Goal: Task Accomplishment & Management: Use online tool/utility

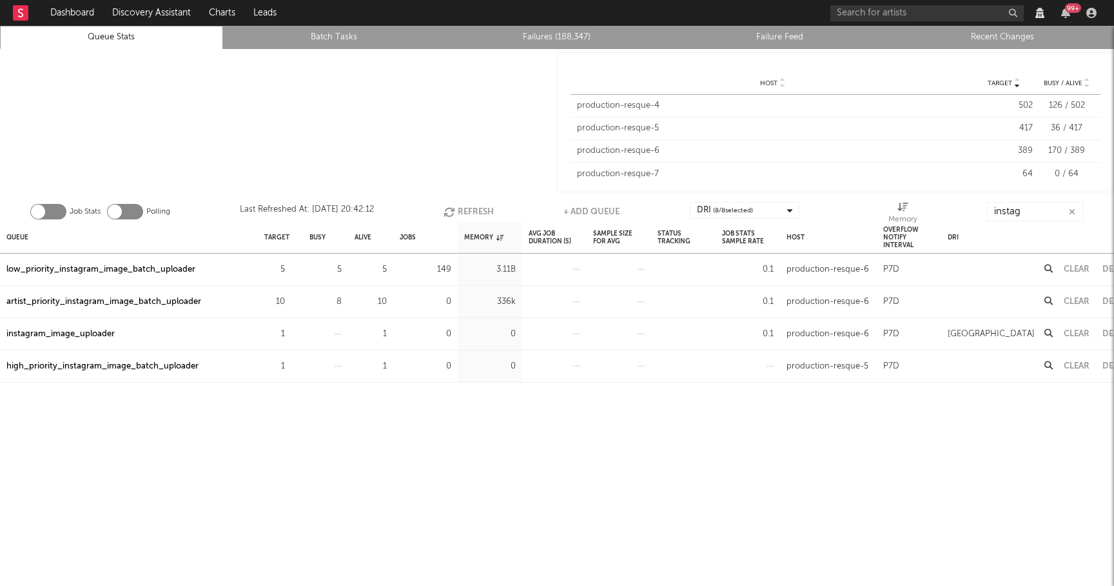
click at [469, 207] on button "Refresh" at bounding box center [469, 211] width 50 height 19
click at [1036, 207] on input "instag" at bounding box center [1036, 211] width 97 height 19
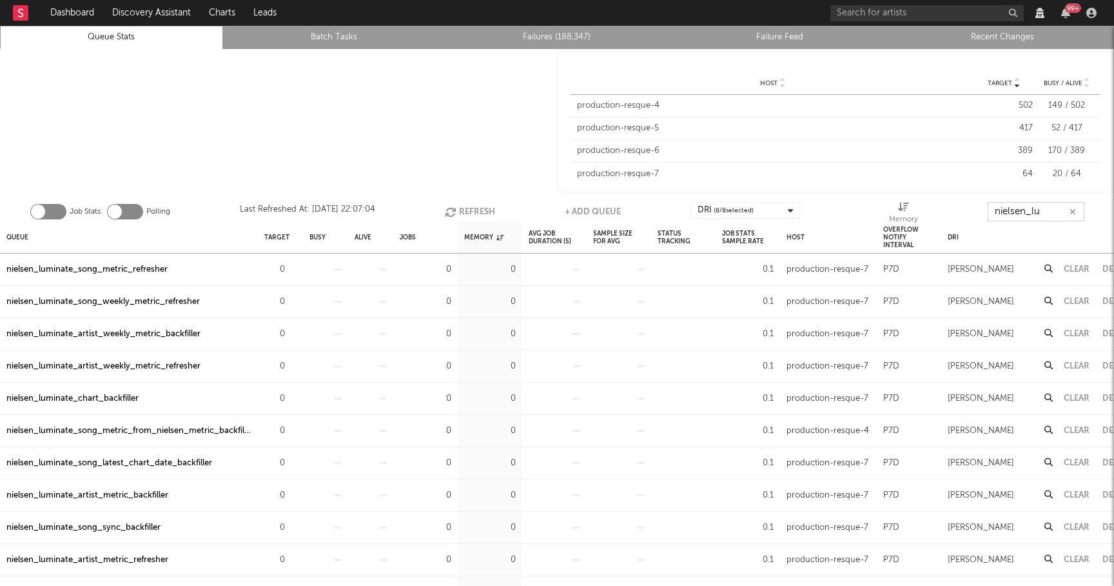
type input "nielsen_lum"
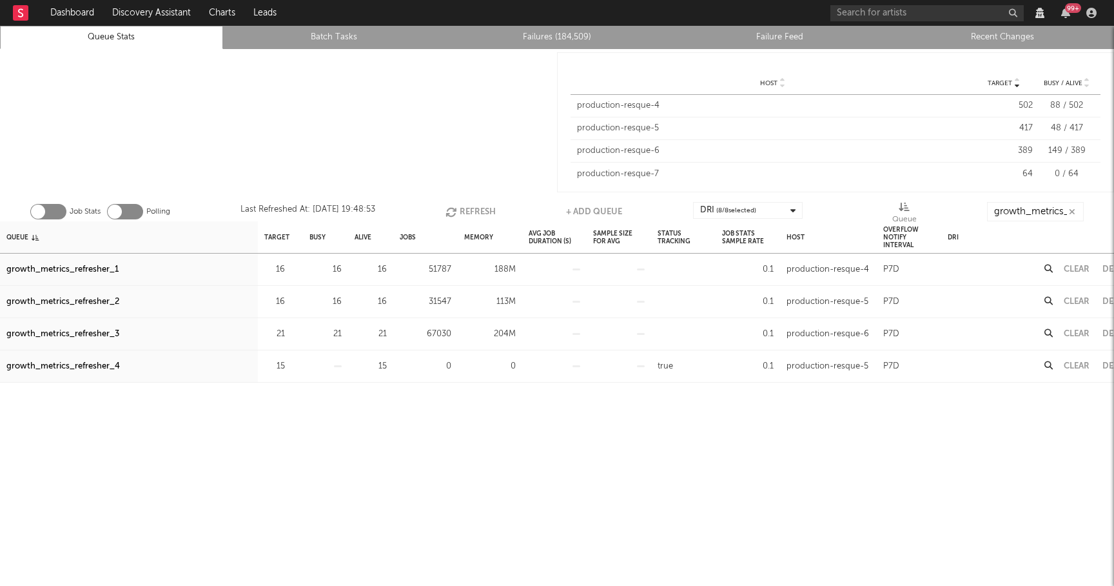
click at [477, 209] on button "Refresh" at bounding box center [471, 211] width 50 height 19
click at [464, 206] on button "Refresh" at bounding box center [471, 211] width 50 height 19
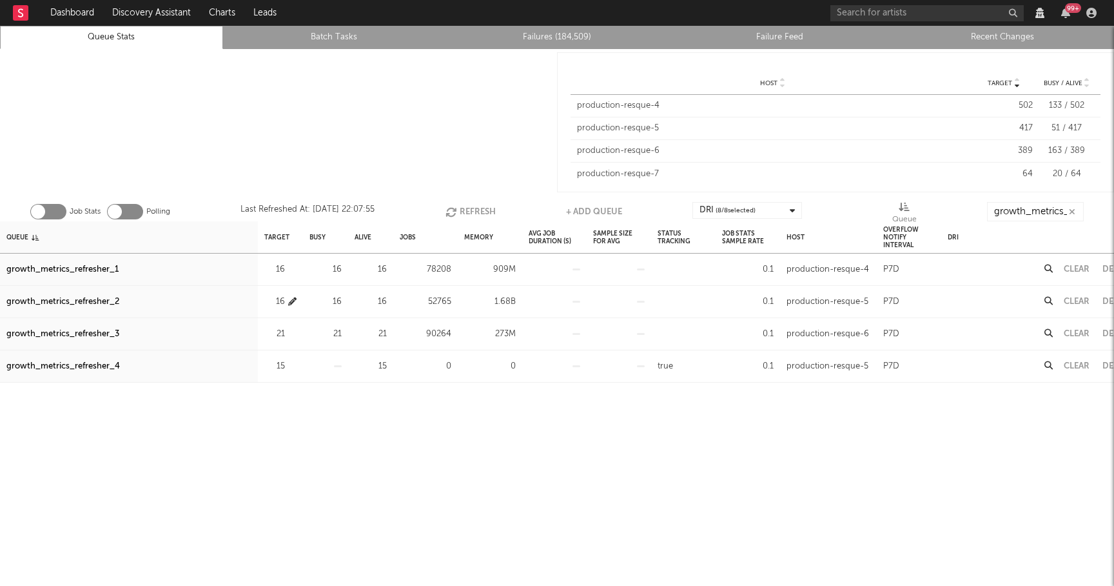
click at [294, 299] on icon "button" at bounding box center [292, 301] width 8 height 8
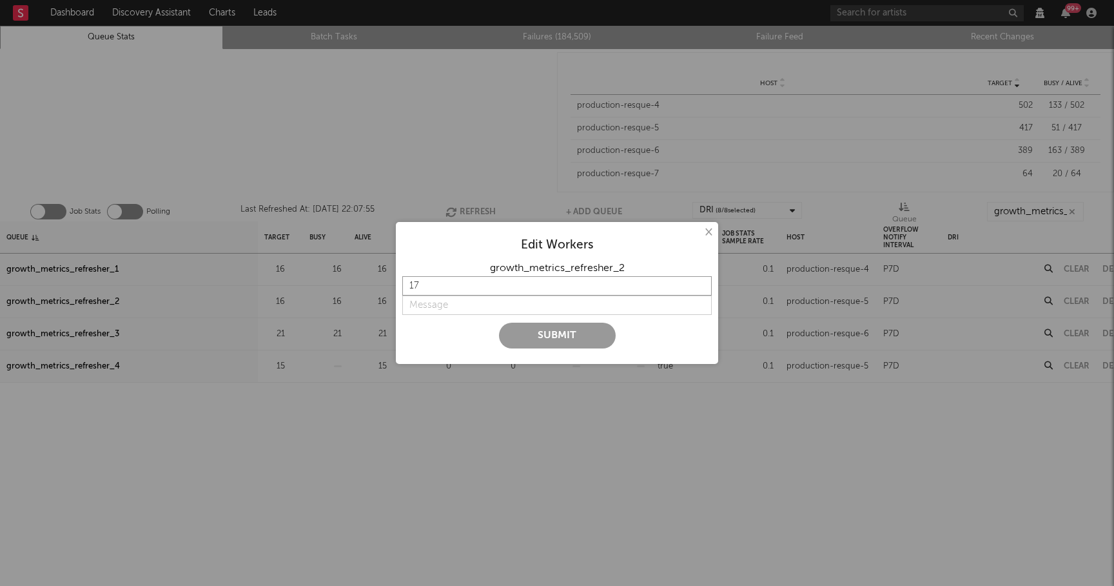
click at [702, 283] on input "17" at bounding box center [557, 285] width 310 height 19
click at [702, 283] on input "18" at bounding box center [557, 285] width 310 height 19
click at [702, 283] on input "19" at bounding box center [557, 285] width 310 height 19
click at [702, 283] on input "20" at bounding box center [557, 285] width 310 height 19
type input "21"
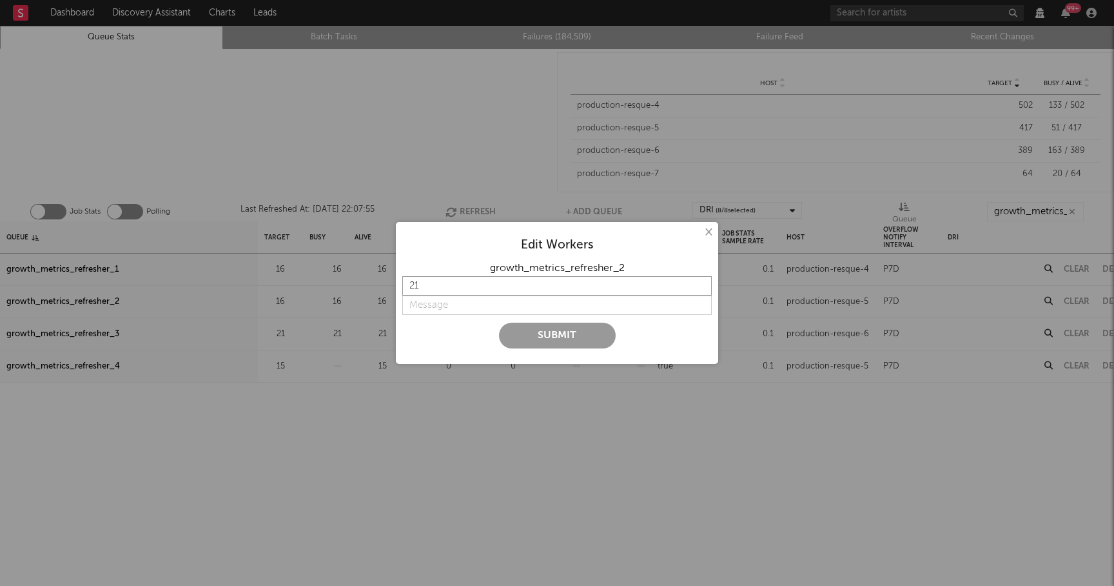
click at [702, 283] on input "21" at bounding box center [557, 285] width 310 height 19
click at [493, 306] on input "string" at bounding box center [557, 304] width 310 height 19
type input "n"
type input "bump"
click at [518, 330] on button "Submit" at bounding box center [557, 335] width 117 height 26
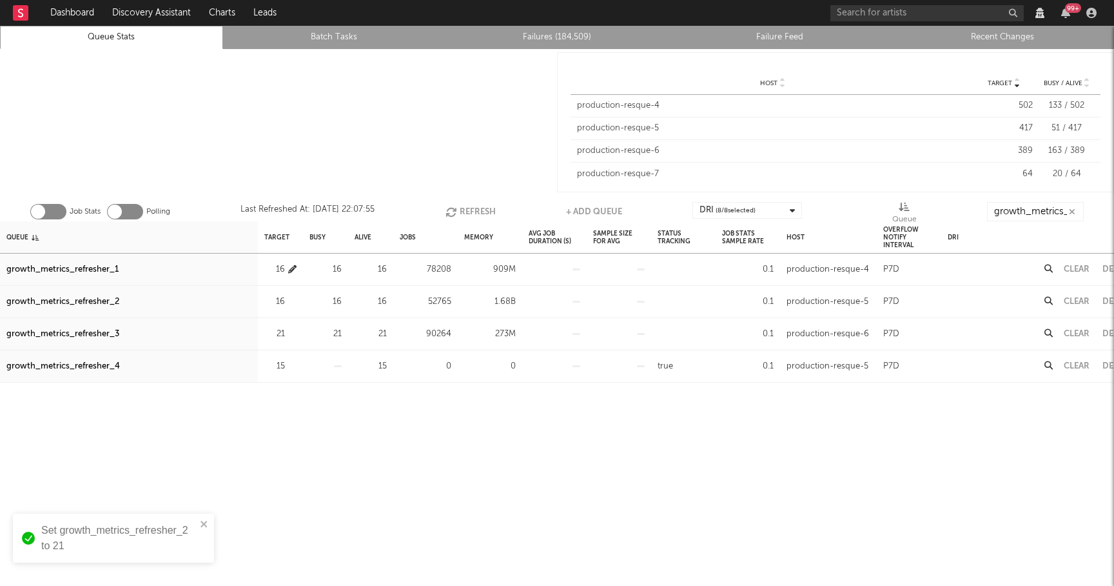
click at [292, 266] on icon "button" at bounding box center [292, 269] width 8 height 8
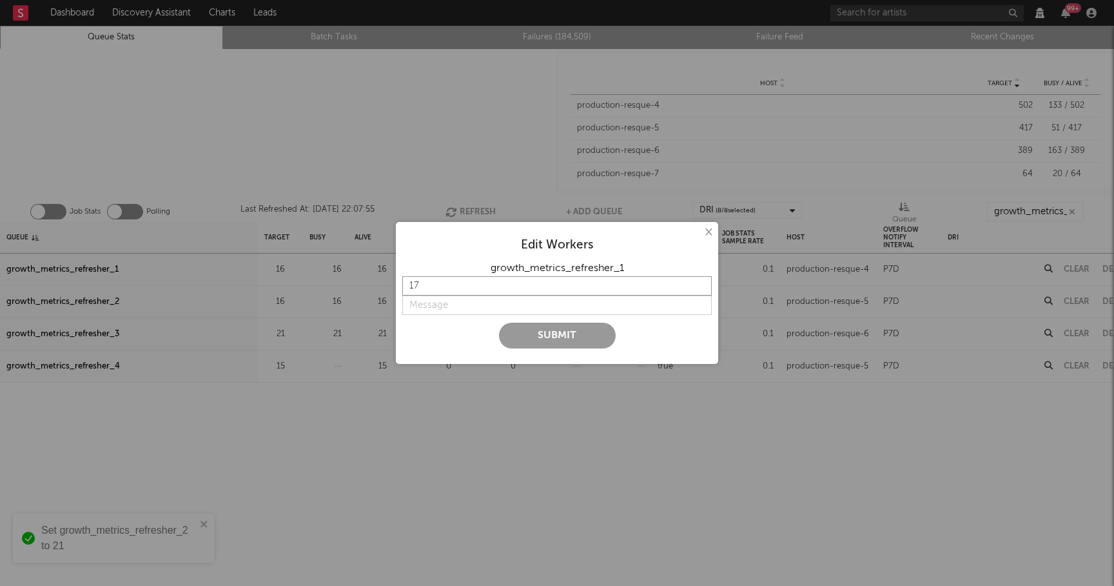
click at [700, 282] on input "17" at bounding box center [557, 285] width 310 height 19
click at [700, 282] on input "18" at bounding box center [557, 285] width 310 height 19
click at [700, 282] on input "19" at bounding box center [557, 285] width 310 height 19
click at [700, 282] on input "20" at bounding box center [557, 285] width 310 height 19
type input "21"
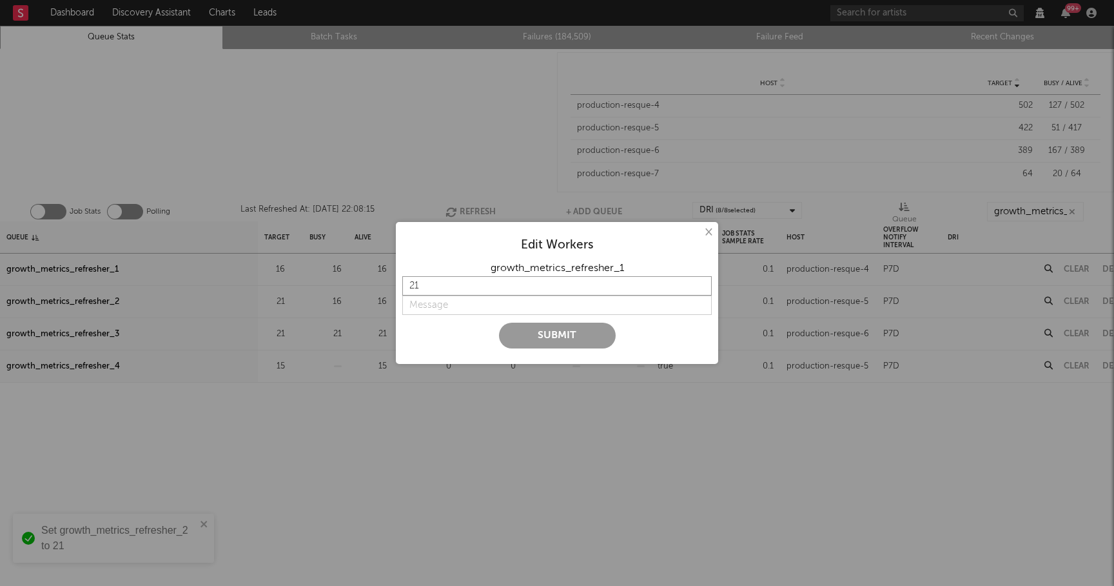
click at [700, 282] on input "21" at bounding box center [557, 285] width 310 height 19
click at [424, 304] on input "string" at bounding box center [557, 304] width 310 height 19
type input "bump"
click at [543, 331] on button "Submit" at bounding box center [557, 335] width 117 height 26
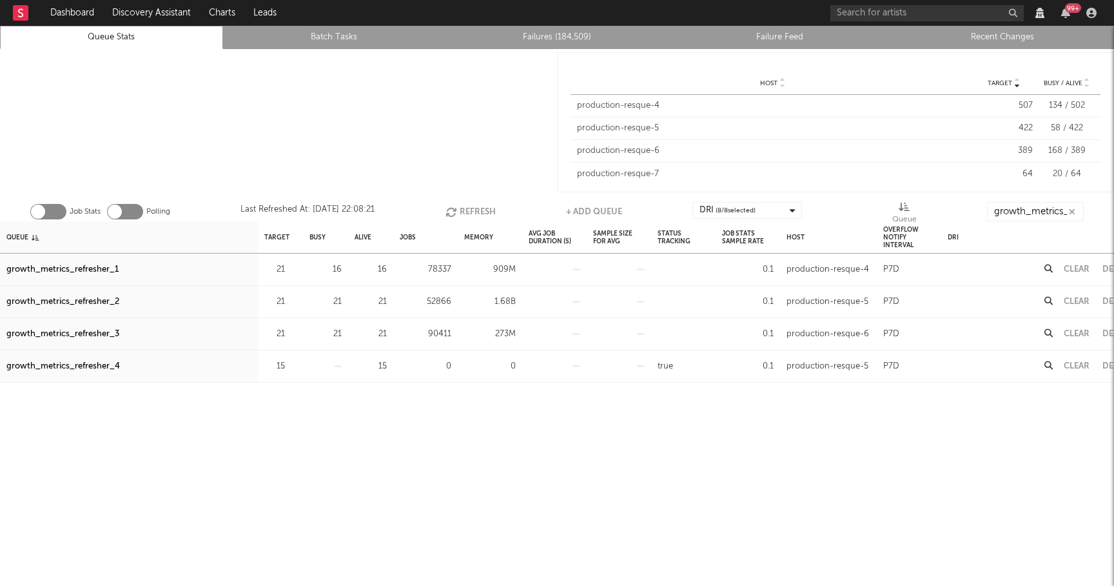
click at [469, 212] on button "Refresh" at bounding box center [471, 211] width 50 height 19
click at [293, 270] on icon "button" at bounding box center [292, 269] width 8 height 8
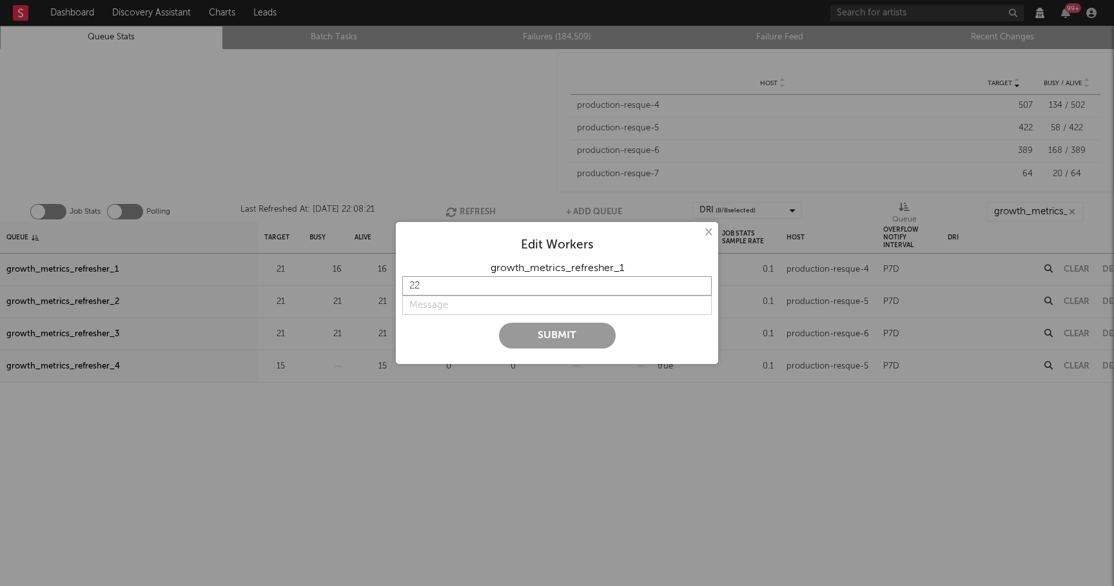
click at [699, 282] on input "22" at bounding box center [557, 285] width 310 height 19
click at [699, 282] on input "23" at bounding box center [557, 285] width 310 height 19
click at [699, 282] on input "24" at bounding box center [557, 285] width 310 height 19
type input "25"
click at [699, 282] on input "25" at bounding box center [557, 285] width 310 height 19
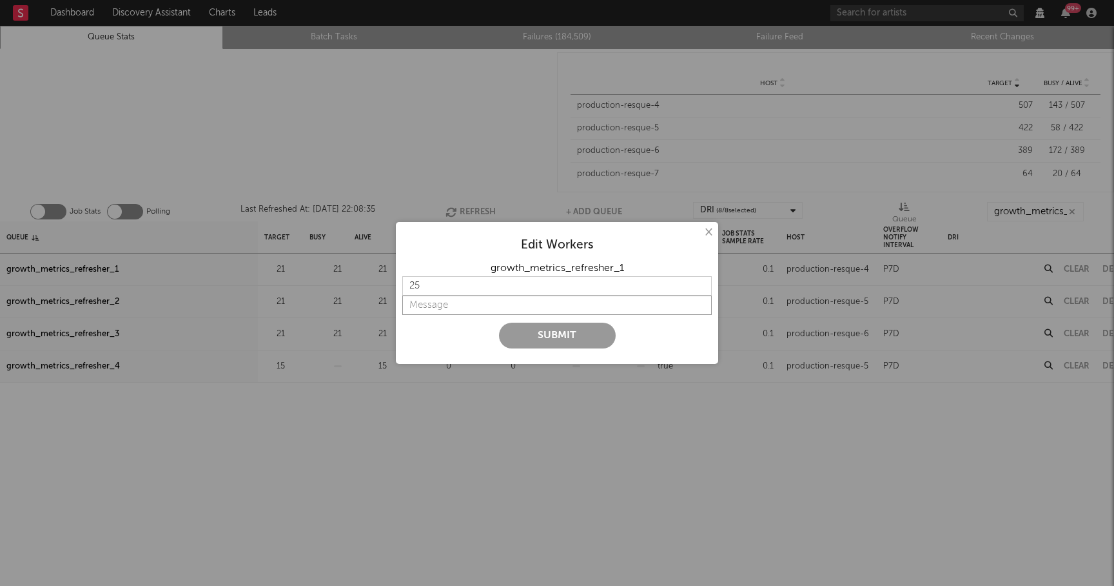
click at [433, 311] on input "string" at bounding box center [557, 304] width 310 height 19
type input "more"
click at [560, 331] on button "Submit" at bounding box center [557, 335] width 117 height 26
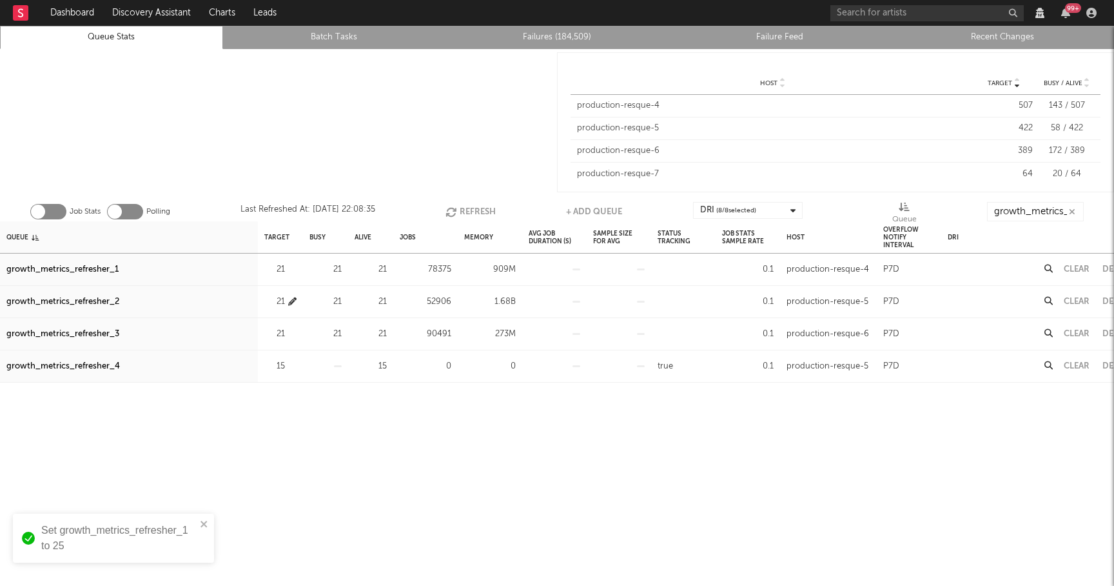
click at [292, 301] on icon "button" at bounding box center [292, 301] width 8 height 8
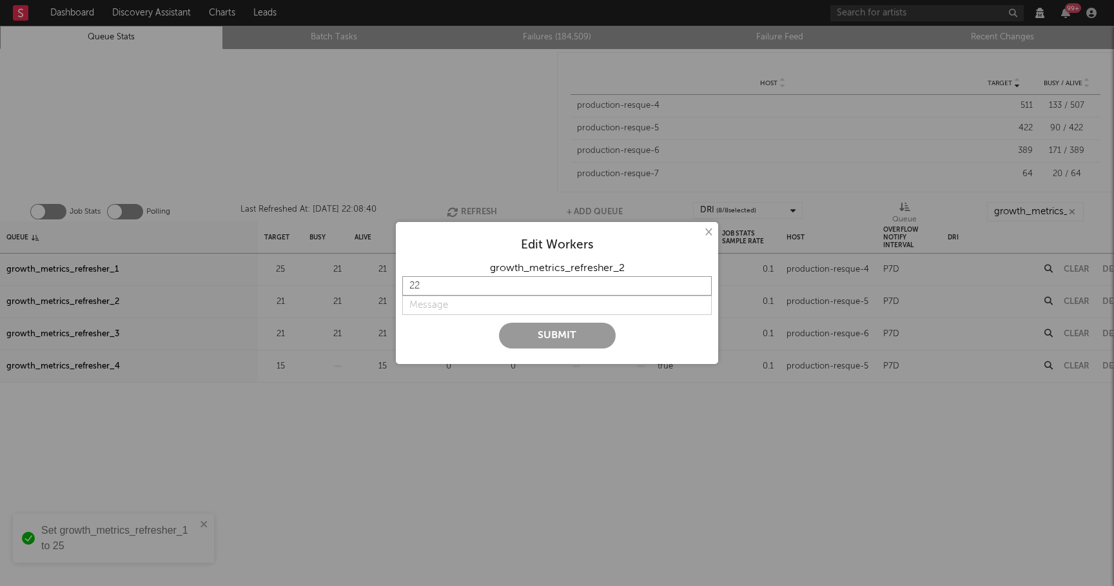
click at [702, 282] on input "22" at bounding box center [557, 285] width 310 height 19
click at [702, 282] on input "23" at bounding box center [557, 285] width 310 height 19
click at [702, 282] on input "24" at bounding box center [557, 285] width 310 height 19
type input "25"
click at [702, 282] on input "25" at bounding box center [557, 285] width 310 height 19
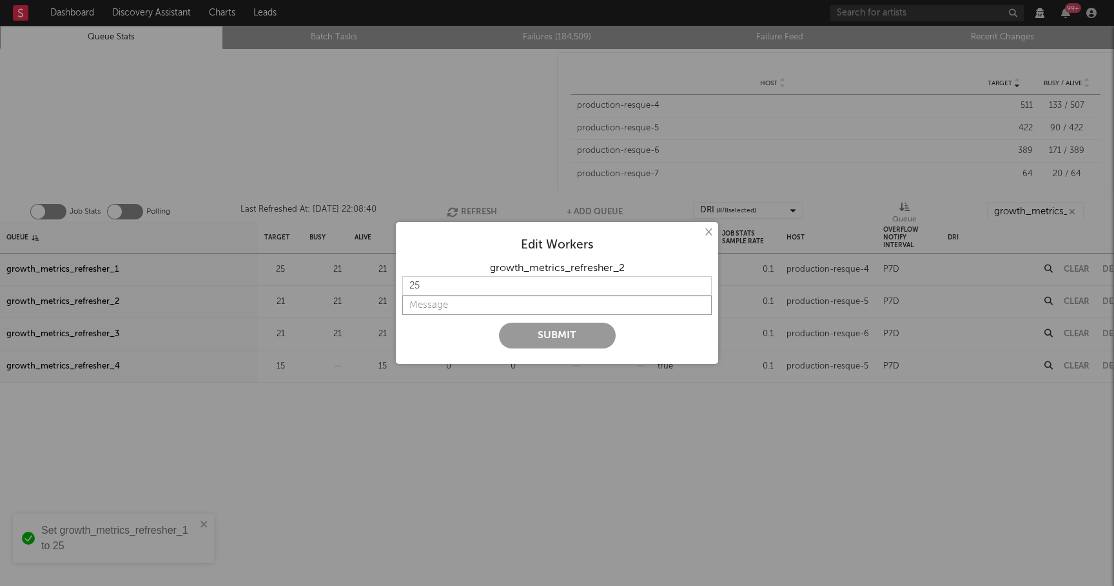
click at [499, 310] on input "string" at bounding box center [557, 304] width 310 height 19
type input "more"
click at [548, 340] on button "Submit" at bounding box center [557, 335] width 117 height 26
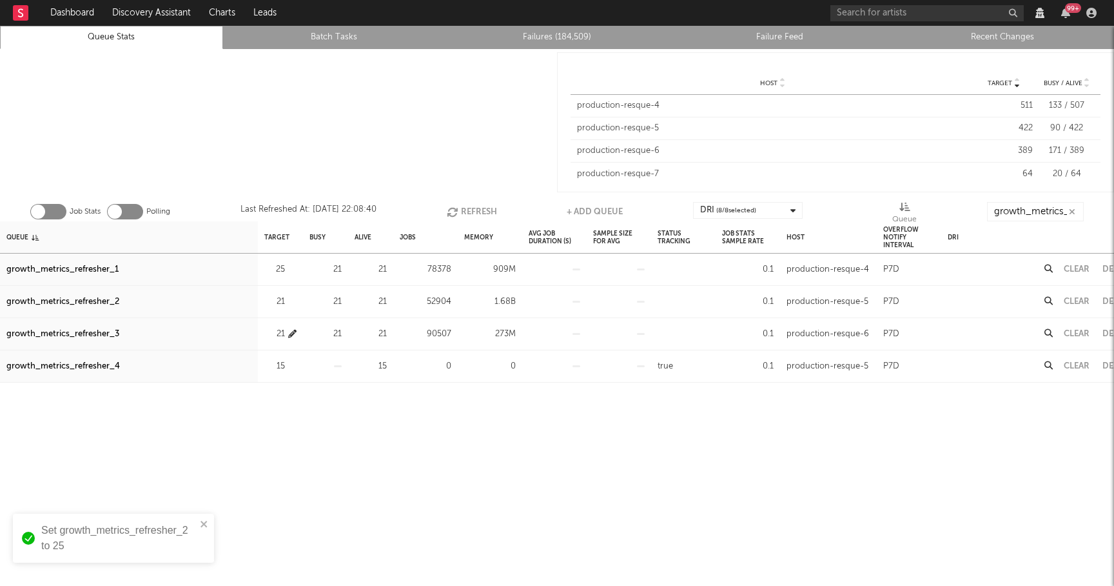
click at [288, 333] on icon "button" at bounding box center [292, 334] width 8 height 8
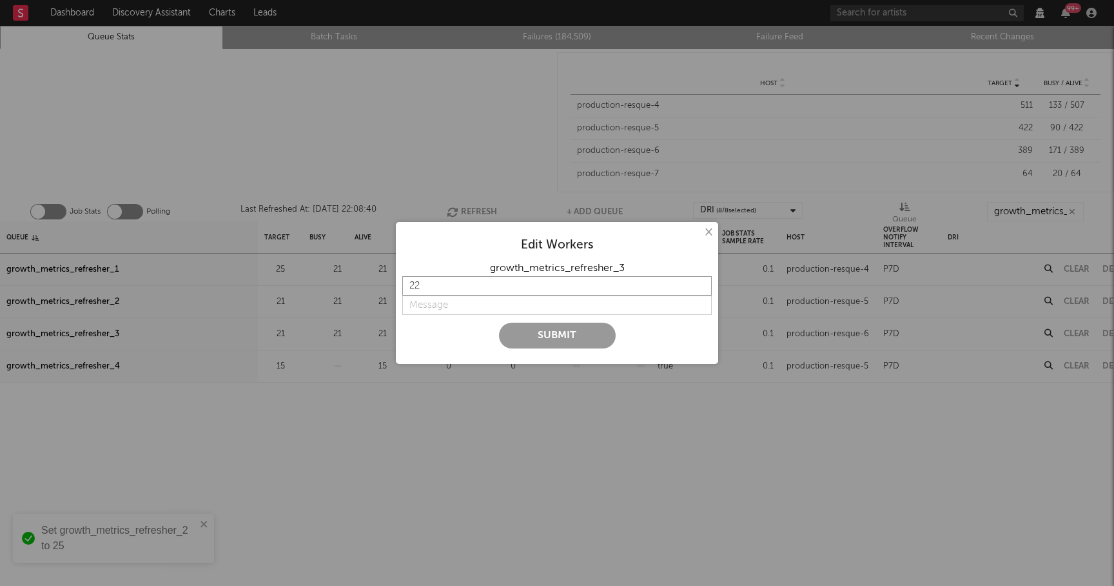
click at [701, 283] on input "22" at bounding box center [557, 285] width 310 height 19
click at [701, 283] on input "23" at bounding box center [557, 285] width 310 height 19
click at [701, 283] on input "24" at bounding box center [557, 285] width 310 height 19
type input "25"
click at [701, 283] on input "25" at bounding box center [557, 285] width 310 height 19
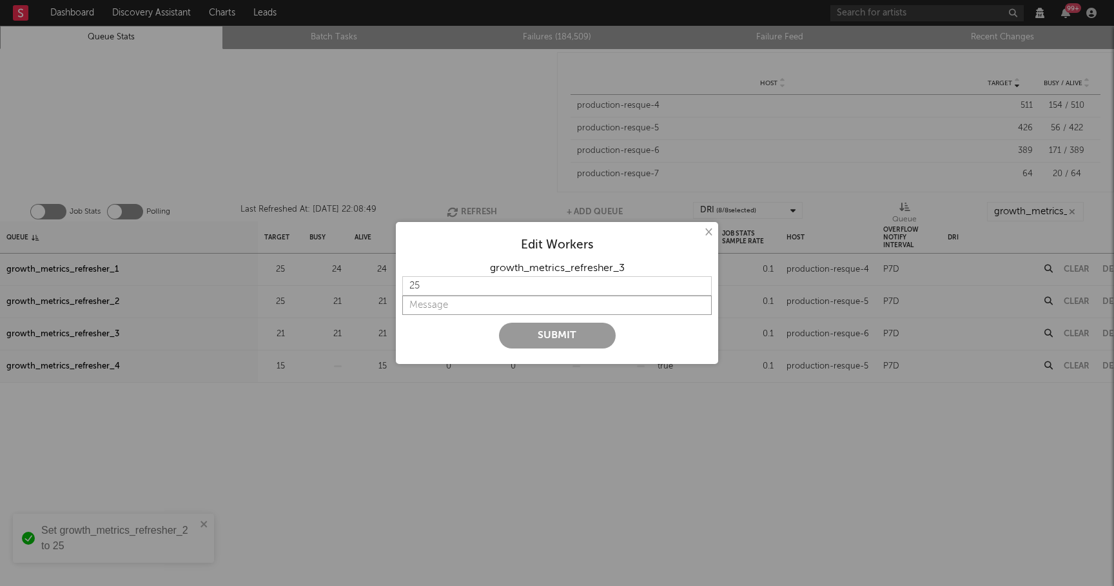
click at [449, 309] on input "string" at bounding box center [557, 304] width 310 height 19
type input "more"
click at [515, 343] on button "Submit" at bounding box center [557, 335] width 117 height 26
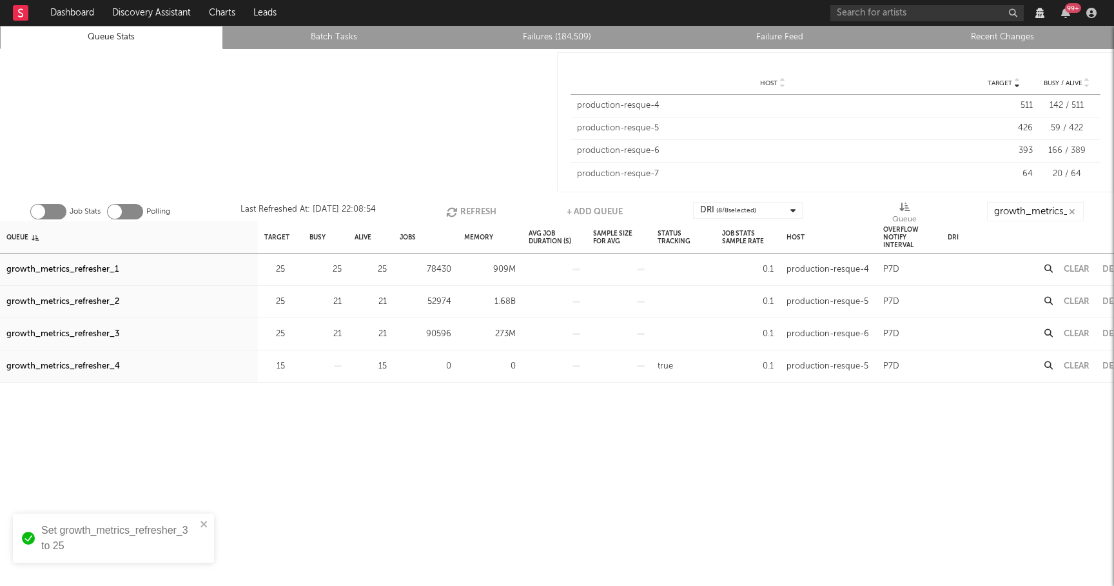
click at [469, 208] on button "Refresh" at bounding box center [471, 211] width 50 height 19
click at [476, 210] on button "Refresh" at bounding box center [471, 211] width 50 height 19
click at [480, 210] on button "Refresh" at bounding box center [471, 211] width 50 height 19
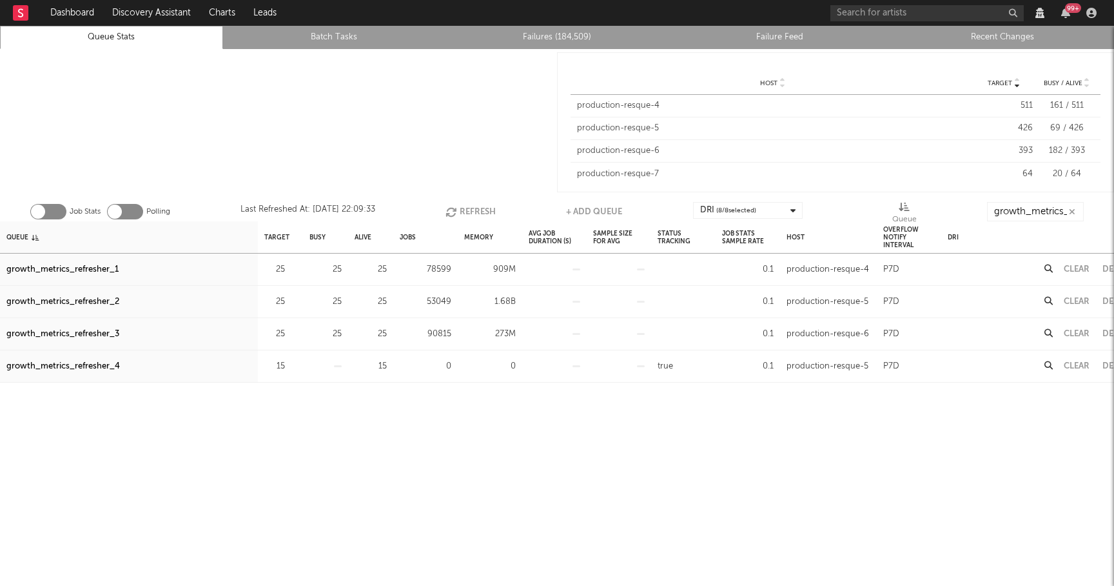
click at [480, 210] on button "Refresh" at bounding box center [471, 211] width 50 height 19
click at [293, 270] on icon "button" at bounding box center [292, 269] width 8 height 8
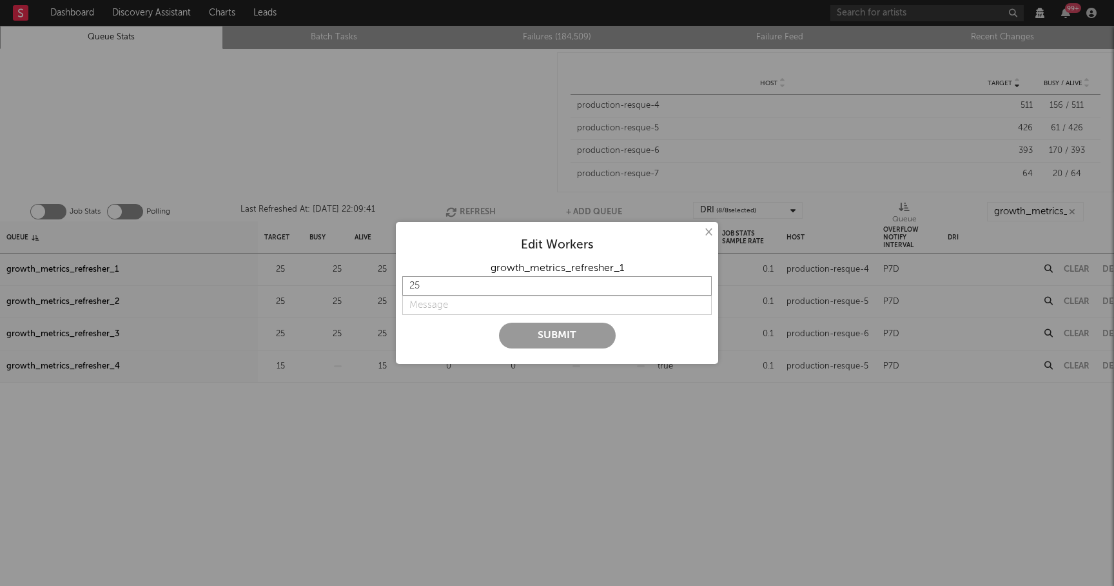
click at [704, 291] on input "25" at bounding box center [557, 285] width 310 height 19
click at [704, 288] on input "24" at bounding box center [557, 285] width 310 height 19
click at [704, 288] on input "23" at bounding box center [557, 285] width 310 height 19
type input "22"
click at [704, 288] on input "22" at bounding box center [557, 285] width 310 height 19
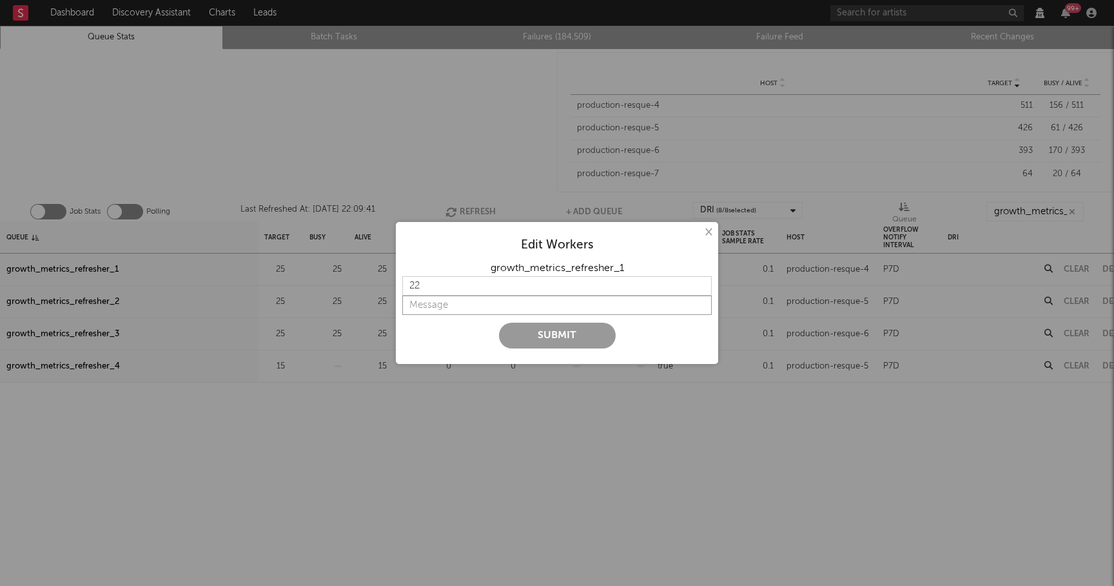
click at [451, 310] on input "string" at bounding box center [557, 304] width 310 height 19
type input "lower"
click at [531, 328] on button "Submit" at bounding box center [557, 335] width 117 height 26
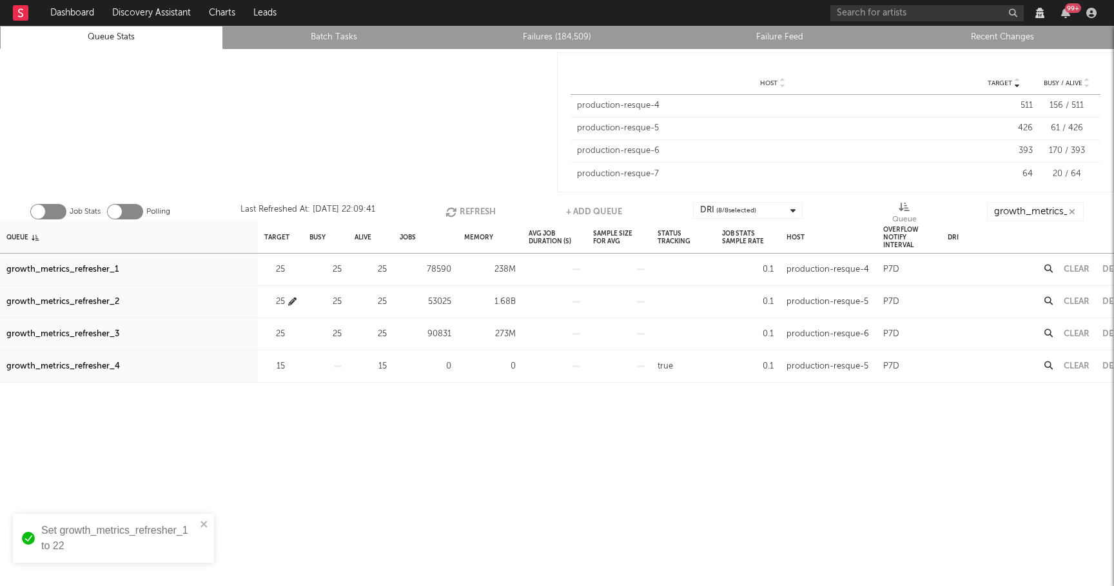
click at [295, 299] on icon "button" at bounding box center [292, 301] width 8 height 8
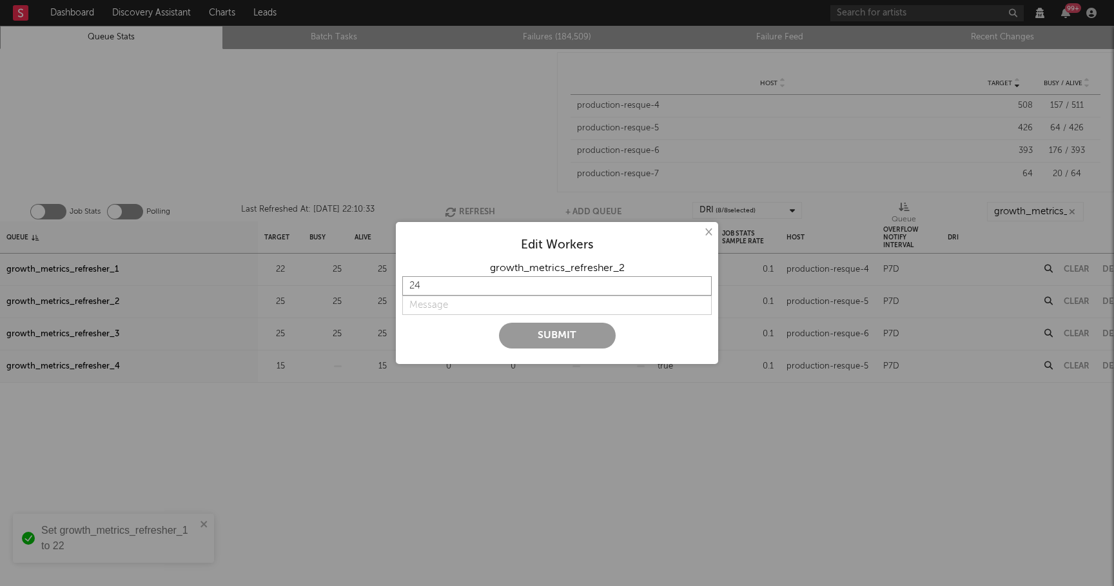
click at [700, 290] on input "24" at bounding box center [557, 285] width 310 height 19
click at [700, 290] on input "23" at bounding box center [557, 285] width 310 height 19
type input "22"
click at [700, 290] on input "22" at bounding box center [557, 285] width 310 height 19
click at [458, 310] on input "string" at bounding box center [557, 304] width 310 height 19
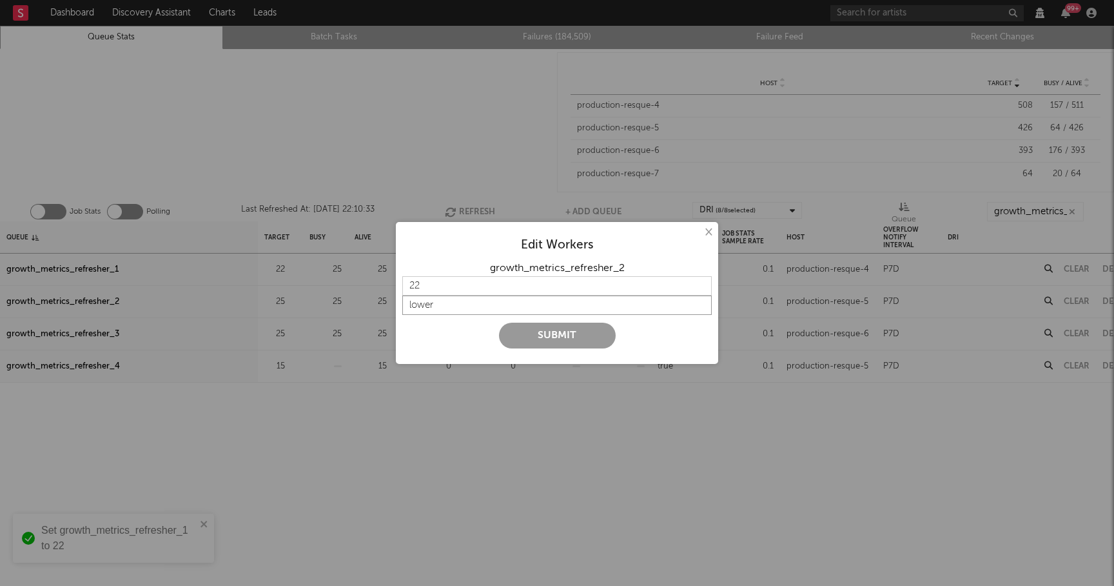
type input "lower"
click at [542, 335] on button "Submit" at bounding box center [557, 335] width 117 height 26
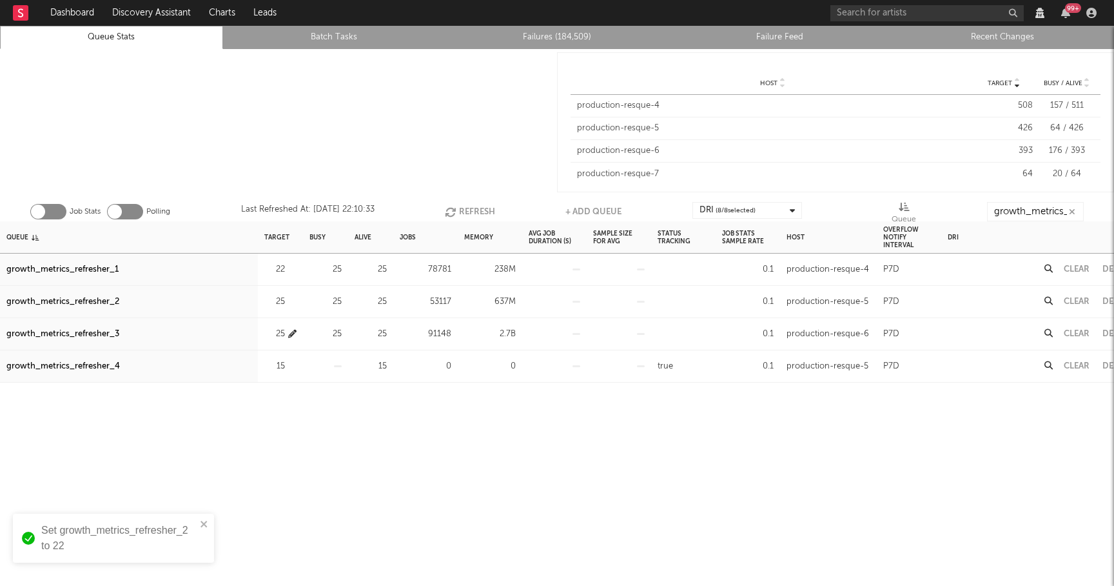
click at [286, 334] on div "25" at bounding box center [280, 333] width 32 height 15
click at [295, 334] on icon "button" at bounding box center [292, 334] width 8 height 8
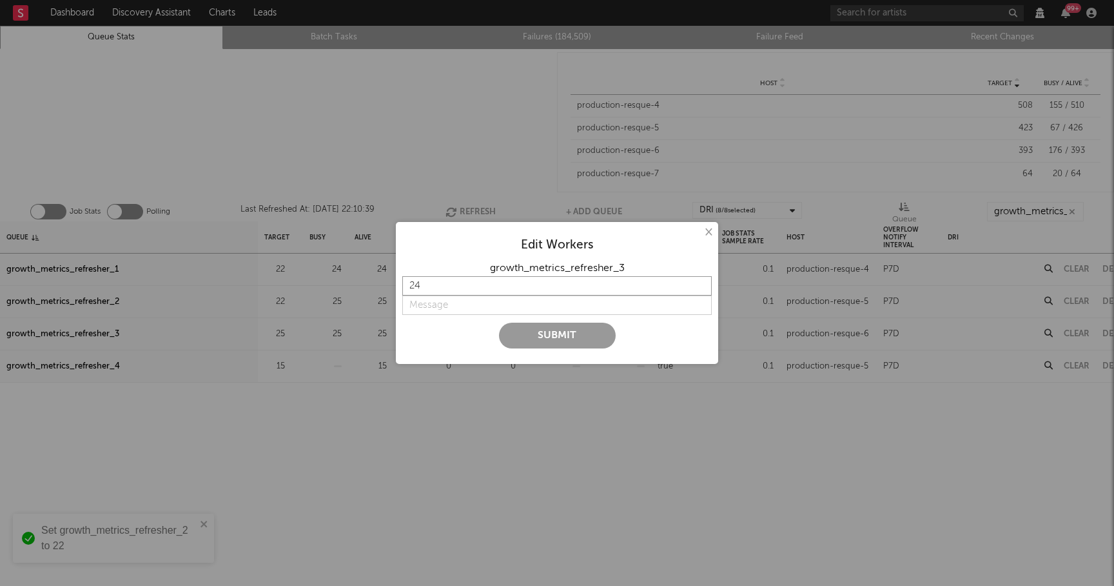
click at [700, 288] on input "24" at bounding box center [557, 285] width 310 height 19
click at [700, 288] on input "23" at bounding box center [557, 285] width 310 height 19
type input "22"
click at [700, 288] on input "22" at bounding box center [557, 285] width 310 height 19
click at [415, 306] on input "string" at bounding box center [557, 304] width 310 height 19
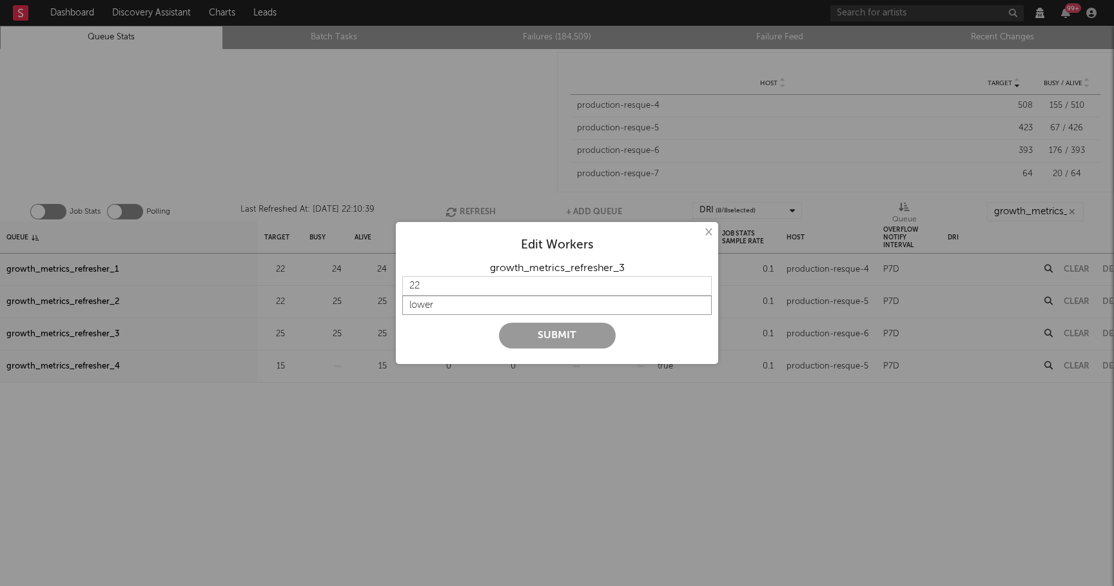
type input "lower"
click at [545, 328] on button "Submit" at bounding box center [557, 335] width 117 height 26
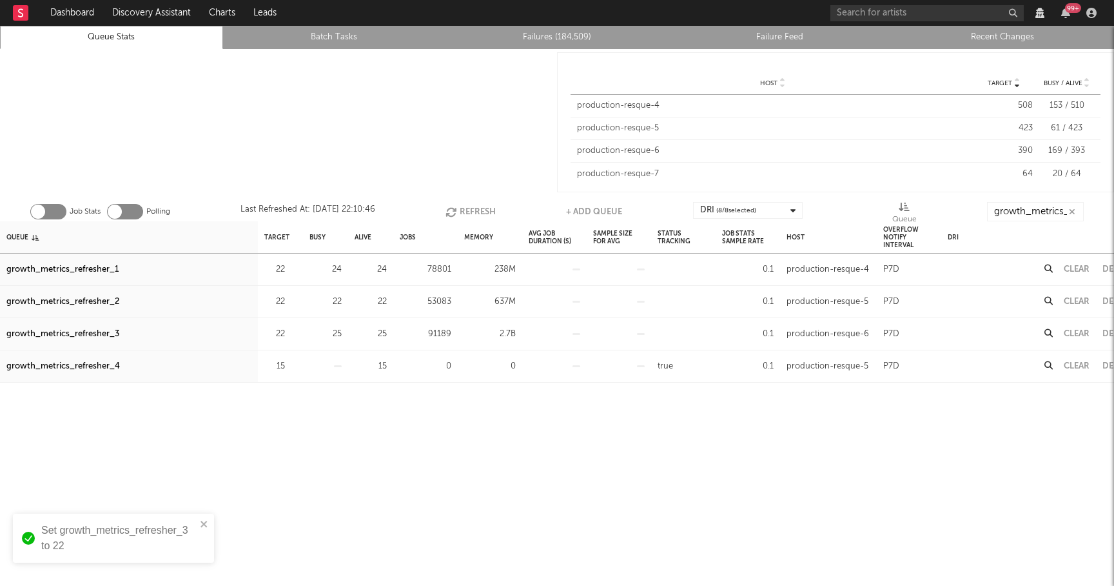
click at [469, 208] on button "Refresh" at bounding box center [471, 211] width 50 height 19
click at [477, 214] on button "Refresh" at bounding box center [471, 211] width 50 height 19
click at [1074, 270] on button "Clear" at bounding box center [1077, 269] width 26 height 8
click at [1072, 297] on button "Clear" at bounding box center [1077, 301] width 26 height 8
click at [472, 207] on button "Refresh" at bounding box center [470, 211] width 50 height 19
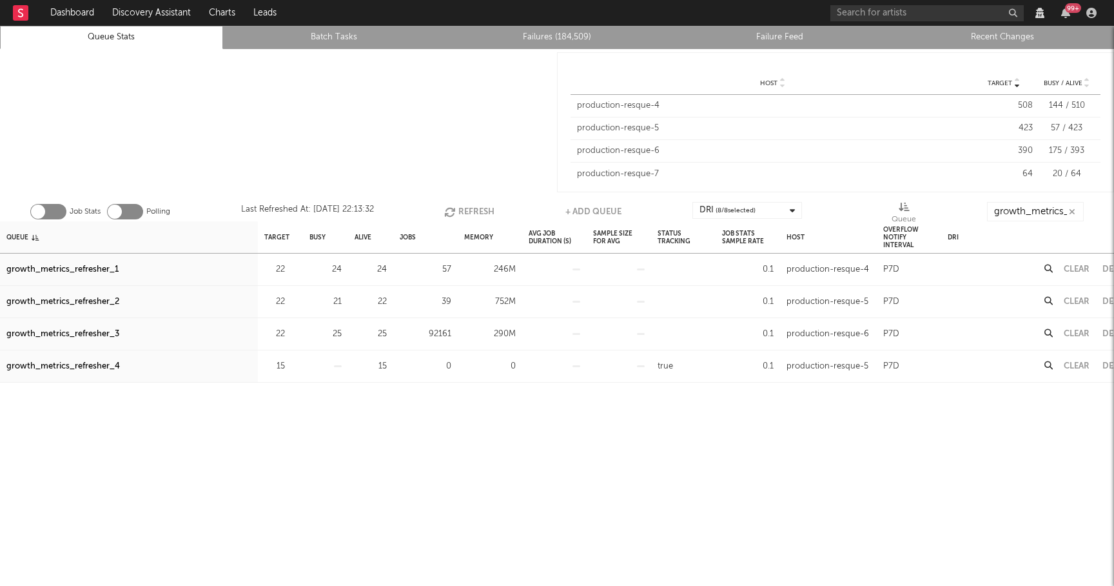
click at [485, 204] on button "Refresh" at bounding box center [469, 211] width 50 height 19
click at [485, 204] on button "Refresh" at bounding box center [470, 211] width 50 height 19
click at [465, 210] on button "Refresh" at bounding box center [469, 211] width 50 height 19
click at [293, 269] on icon "button" at bounding box center [292, 269] width 8 height 8
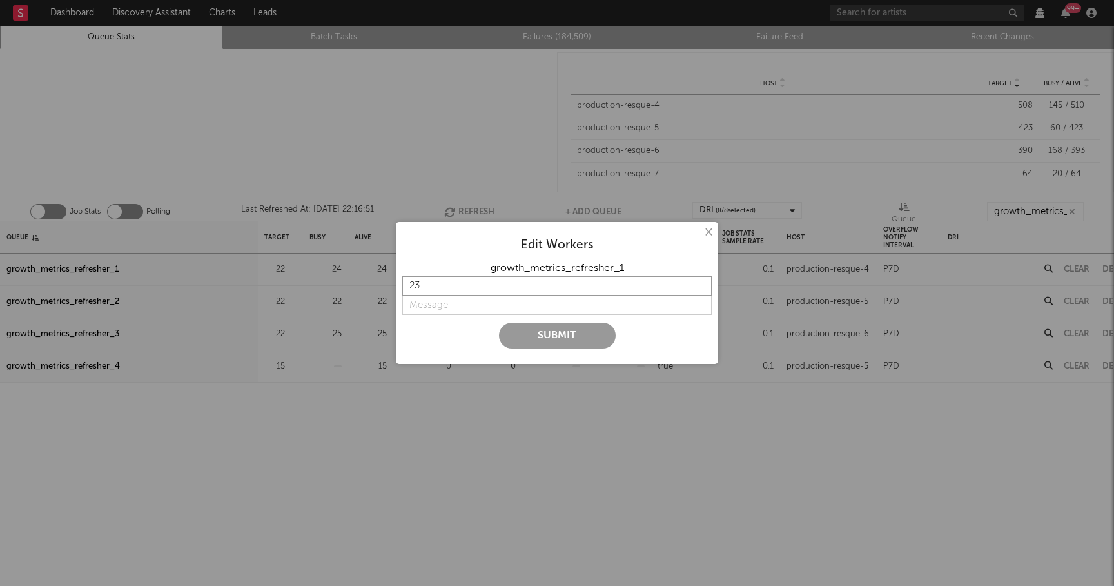
click at [701, 281] on input "23" at bounding box center [557, 285] width 310 height 19
click at [701, 281] on input "24" at bounding box center [557, 285] width 310 height 19
click at [700, 290] on input "23" at bounding box center [557, 285] width 310 height 19
type input "24"
click at [702, 281] on input "24" at bounding box center [557, 285] width 310 height 19
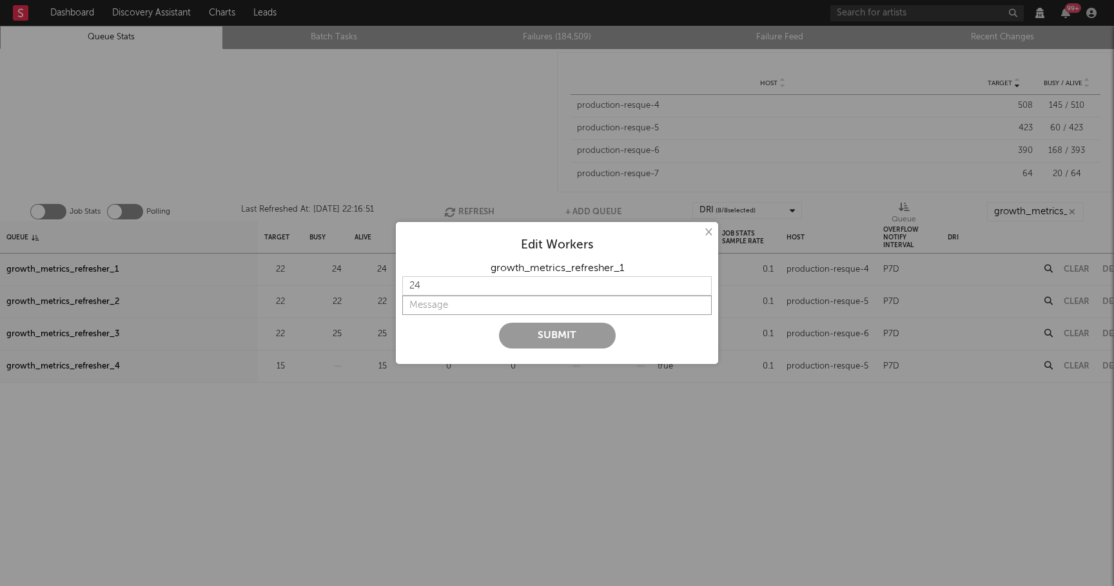
click at [442, 313] on input "string" at bounding box center [557, 304] width 310 height 19
type input "more"
click at [532, 328] on button "Submit" at bounding box center [557, 335] width 117 height 26
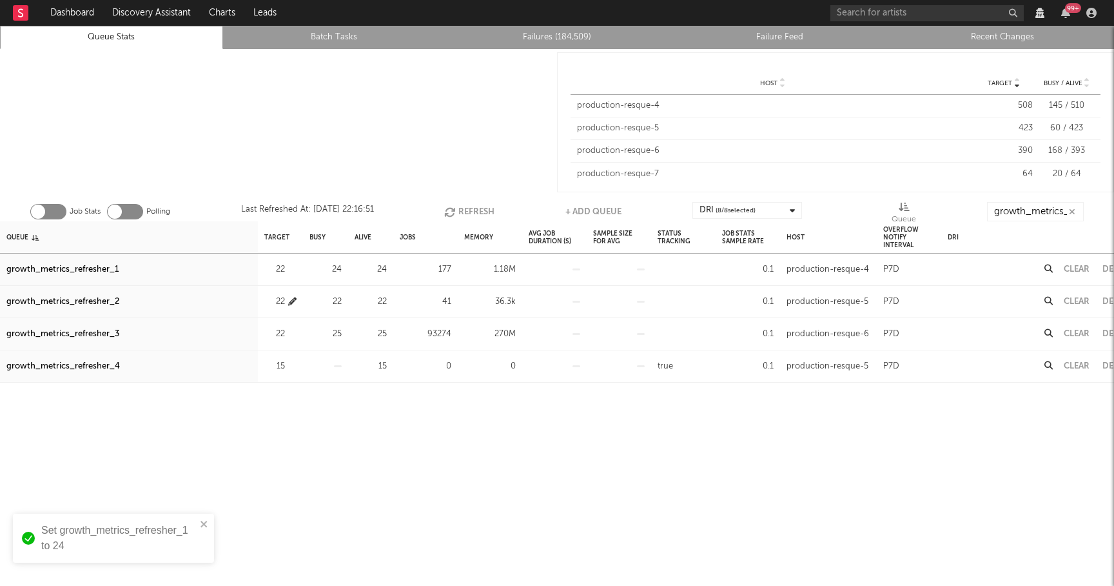
click at [290, 299] on icon "button" at bounding box center [292, 301] width 8 height 8
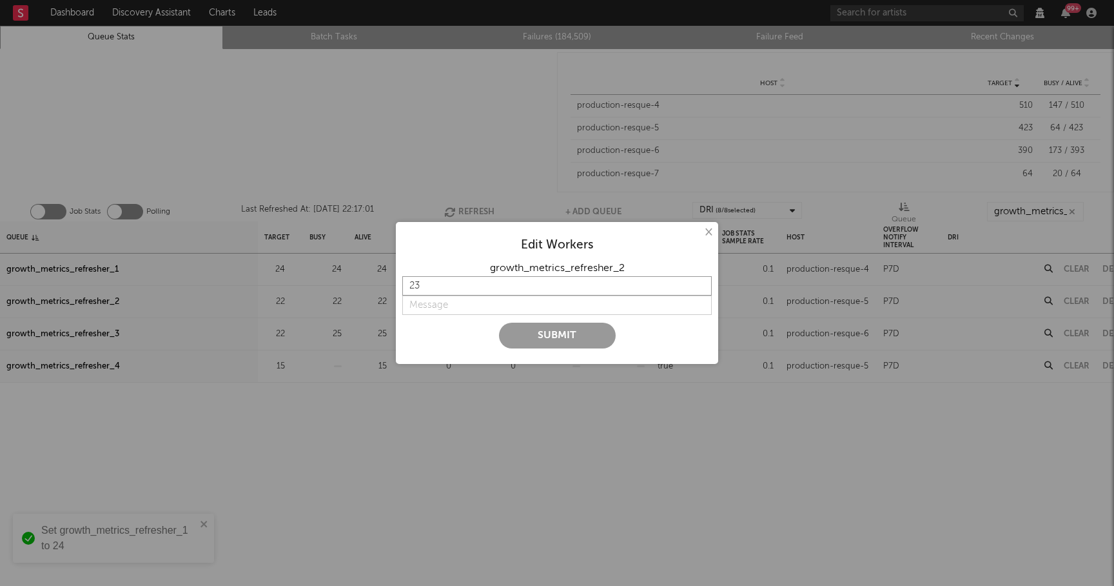
click at [704, 285] on input "23" at bounding box center [557, 285] width 310 height 19
type input "24"
click at [704, 285] on input "24" at bounding box center [557, 285] width 310 height 19
click at [437, 308] on input "string" at bounding box center [557, 304] width 310 height 19
type input "more"
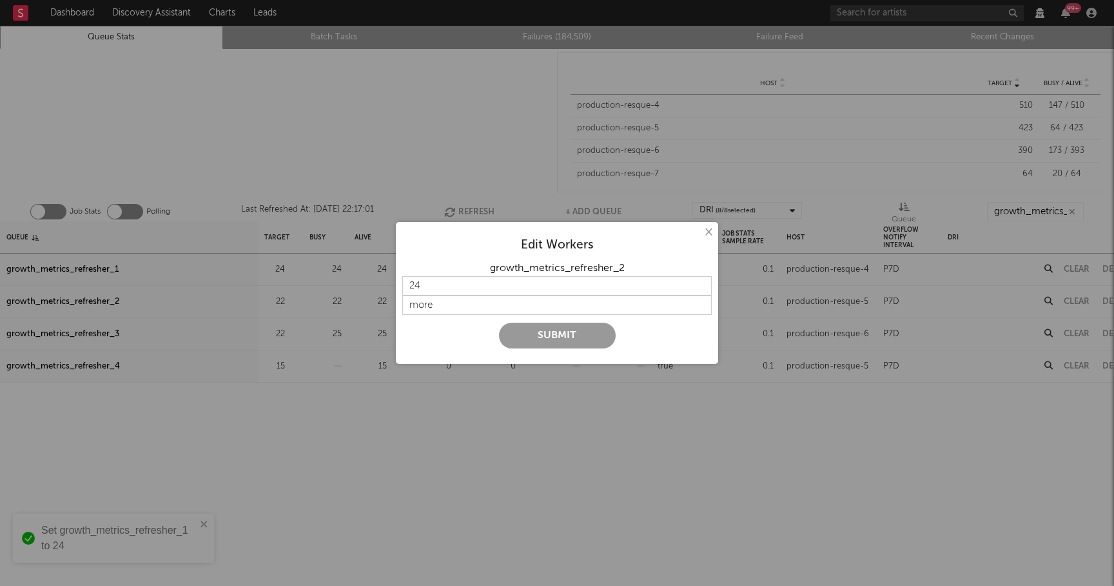
click at [535, 344] on button "Submit" at bounding box center [557, 335] width 117 height 26
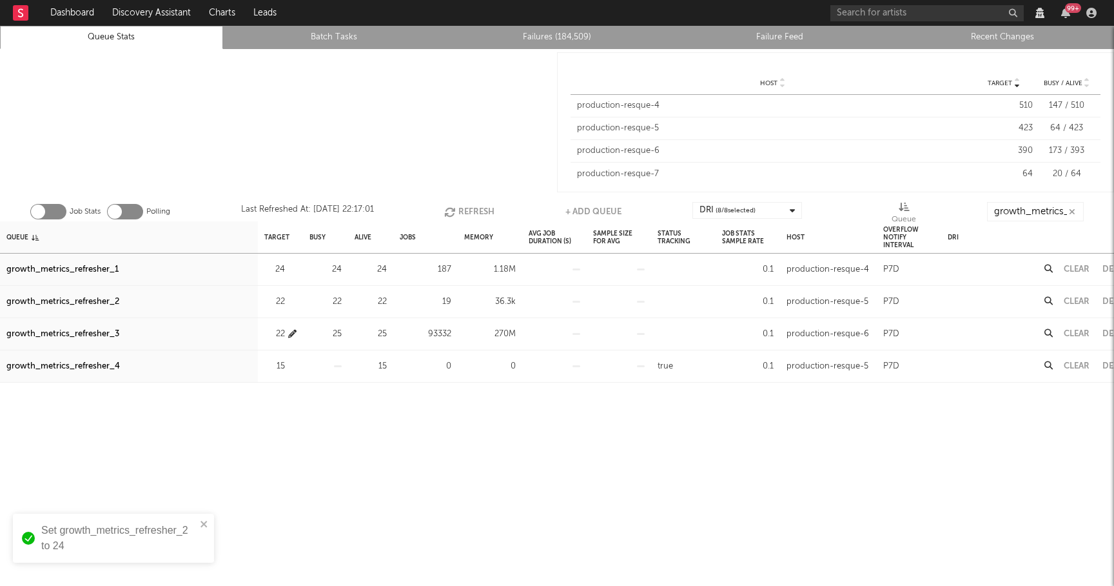
click at [292, 333] on icon "button" at bounding box center [292, 334] width 8 height 8
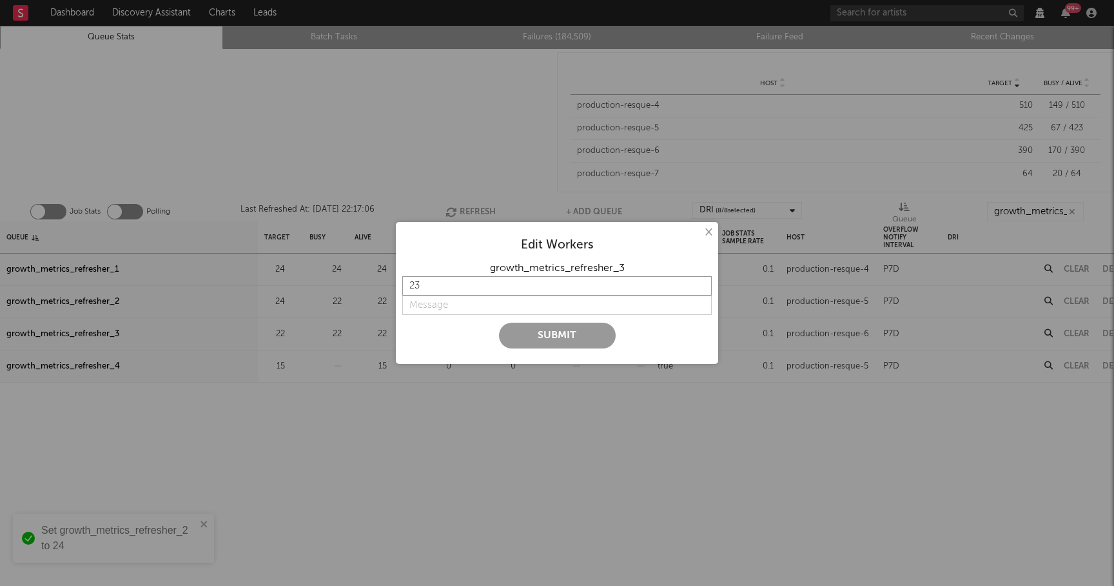
click at [701, 285] on input "23" at bounding box center [557, 285] width 310 height 19
type input "24"
click at [701, 285] on input "24" at bounding box center [557, 285] width 310 height 19
click at [416, 306] on input "string" at bounding box center [557, 304] width 310 height 19
type input "more"
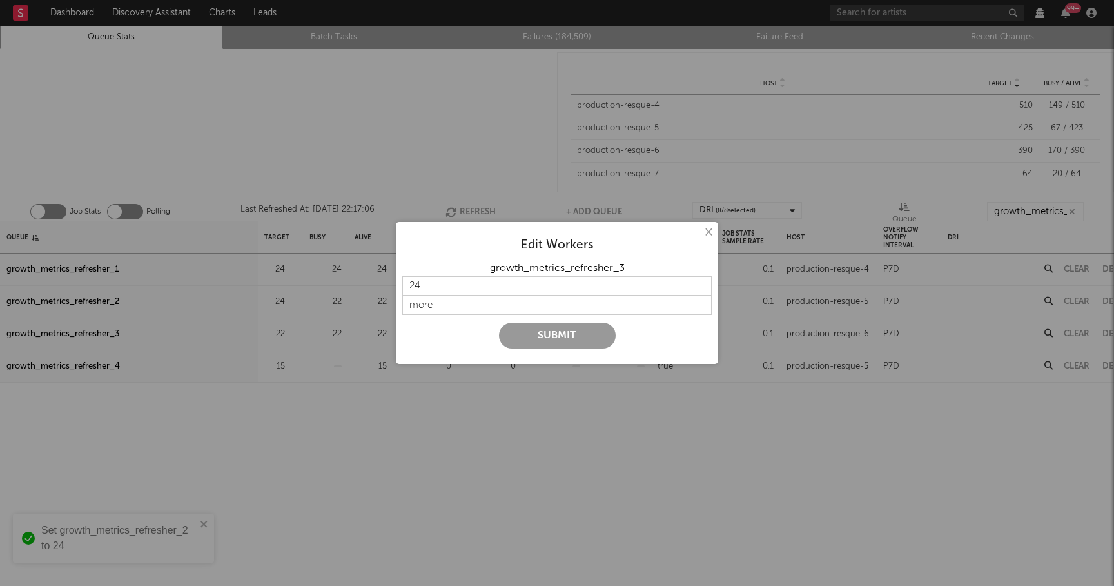
click at [545, 337] on button "Submit" at bounding box center [557, 335] width 117 height 26
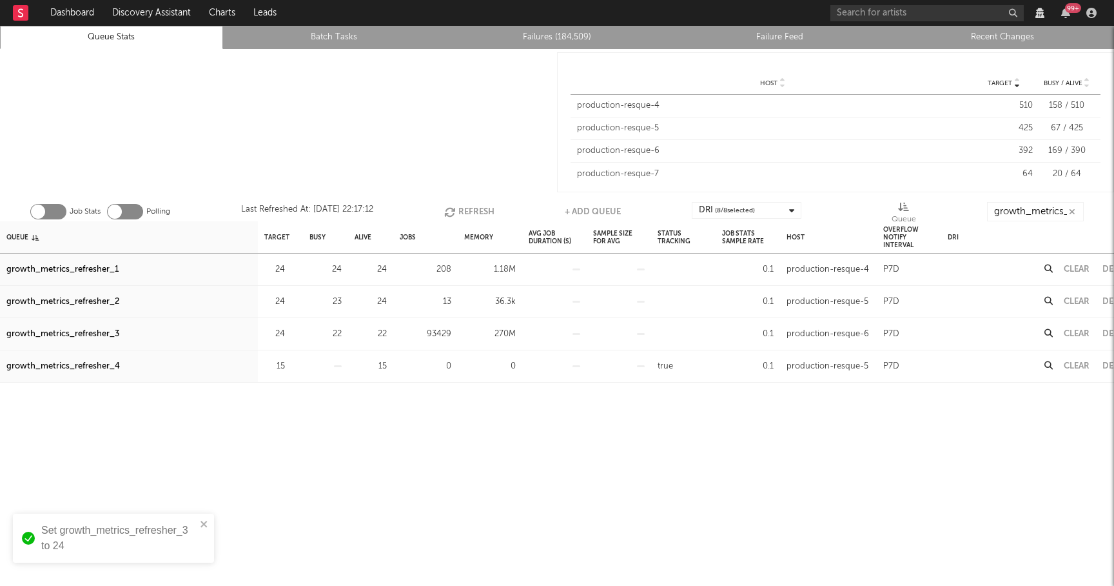
click at [475, 213] on button "Refresh" at bounding box center [469, 211] width 50 height 19
click at [453, 206] on icon "button" at bounding box center [451, 211] width 14 height 11
click at [453, 206] on icon "button" at bounding box center [453, 211] width 14 height 11
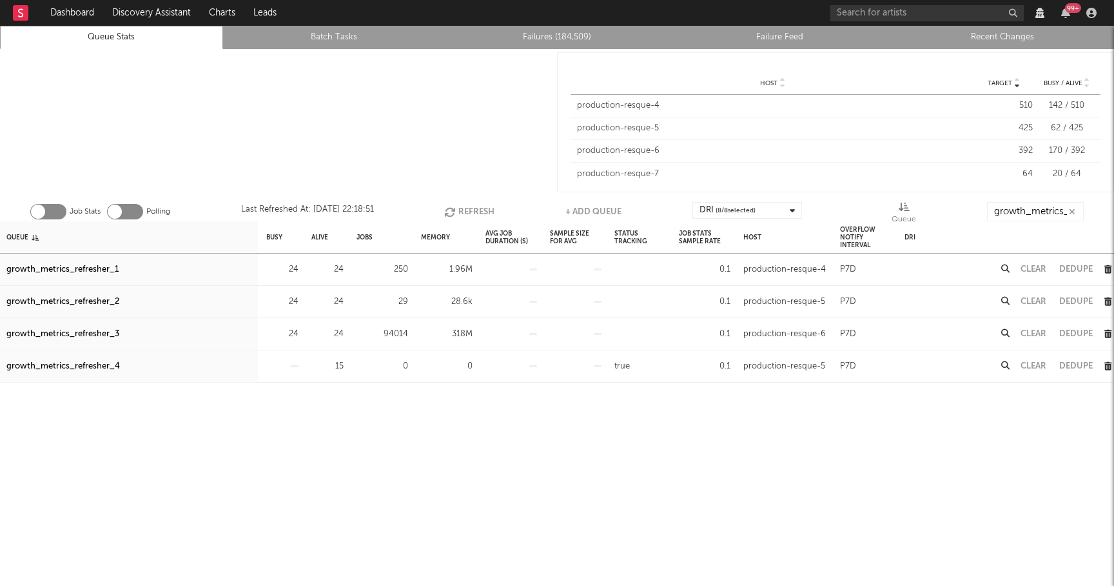
click at [1030, 330] on button "Clear" at bounding box center [1034, 334] width 26 height 8
click at [475, 208] on button "Refresh" at bounding box center [471, 211] width 50 height 19
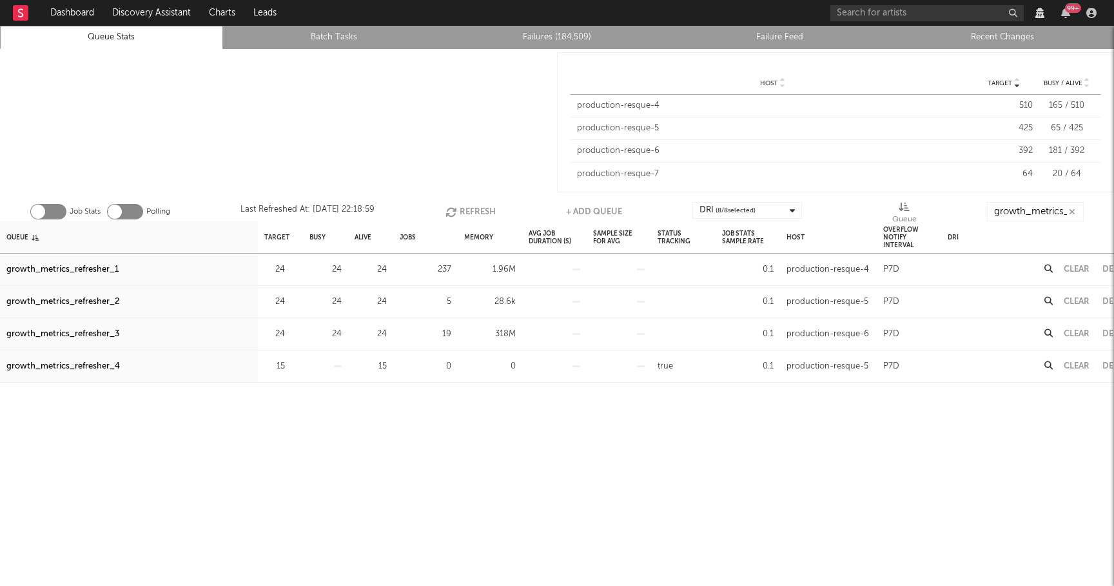
click at [476, 210] on button "Refresh" at bounding box center [471, 211] width 50 height 19
click at [465, 210] on button "Refresh" at bounding box center [471, 211] width 50 height 19
click at [461, 208] on button "Refresh" at bounding box center [471, 211] width 50 height 19
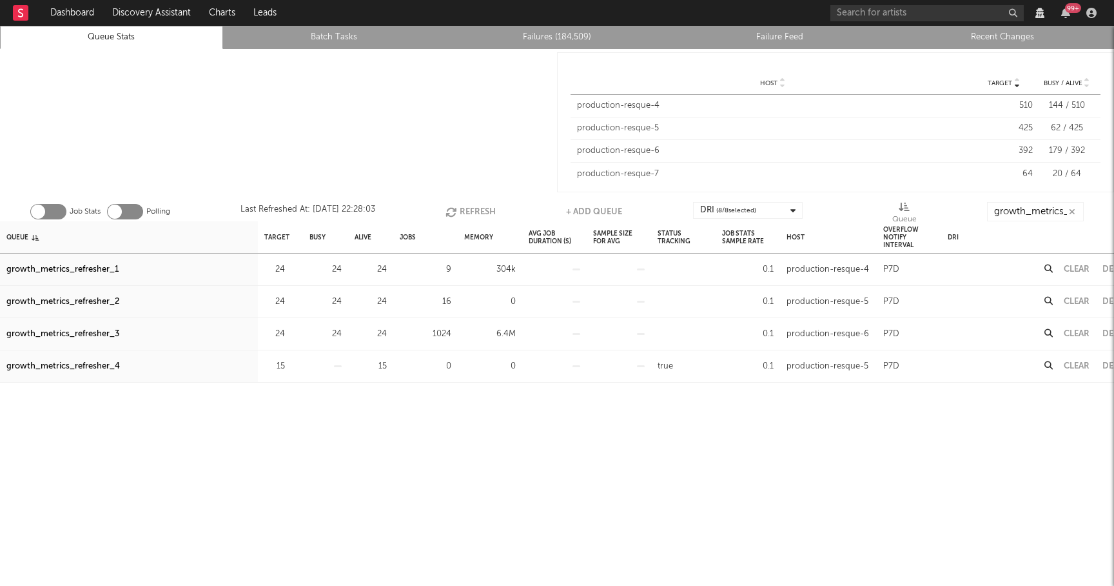
click at [79, 333] on div "growth_metrics_refresher_3" at bounding box center [62, 333] width 113 height 15
click at [476, 214] on button "Refresh" at bounding box center [471, 211] width 50 height 19
